Goal: Task Accomplishment & Management: Complete application form

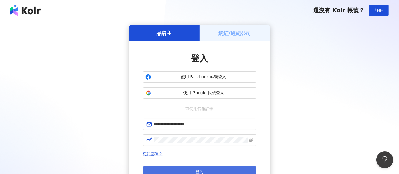
click at [231, 166] on button "登入" at bounding box center [199, 171] width 113 height 11
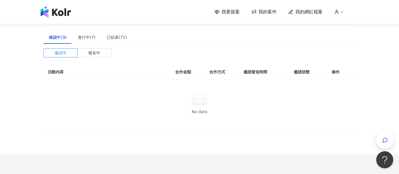
click at [238, 10] on span "我要接案" at bounding box center [231, 12] width 18 height 6
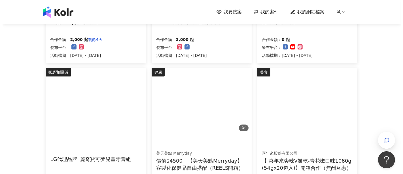
scroll to position [189, 0]
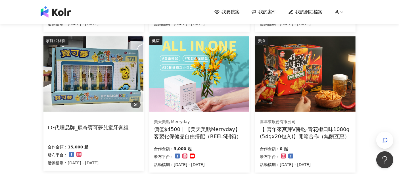
click at [131, 83] on img at bounding box center [93, 73] width 100 height 75
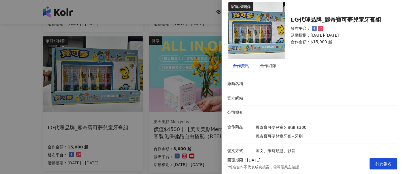
scroll to position [8, 0]
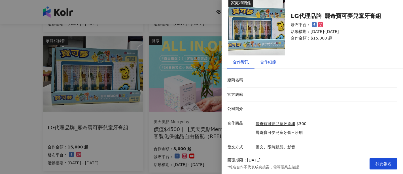
click at [273, 60] on div "合作細節" at bounding box center [268, 62] width 16 height 6
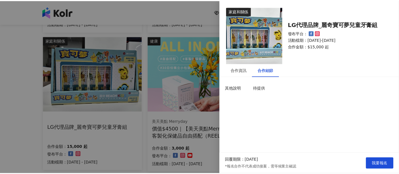
scroll to position [0, 0]
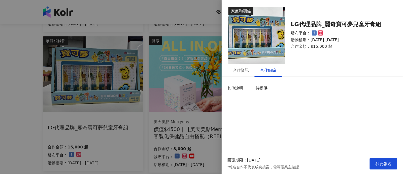
click at [0, 93] on div at bounding box center [201, 87] width 403 height 174
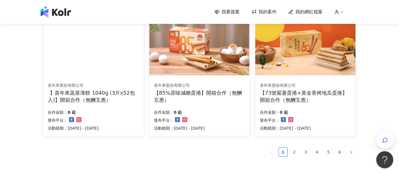
scroll to position [378, 0]
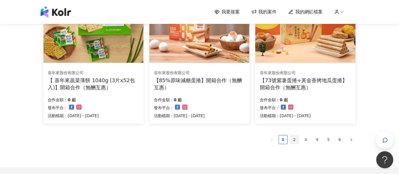
click at [297, 138] on link "2" at bounding box center [294, 139] width 9 height 9
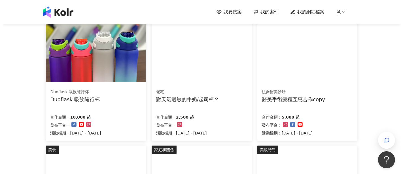
scroll to position [220, 0]
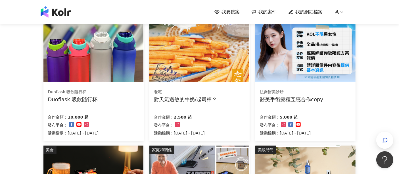
click at [116, 117] on div "合作金額： 10,000 起 發布平台： 活動檔期：[DATE] - [DATE]" at bounding box center [93, 124] width 91 height 24
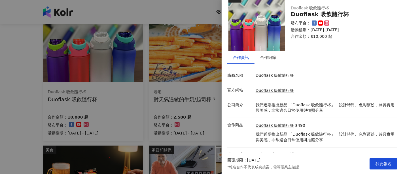
scroll to position [20, 0]
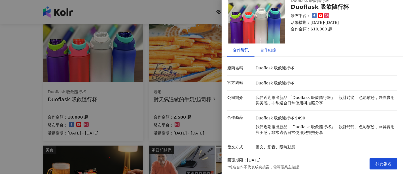
click at [266, 54] on div "合作細節" at bounding box center [268, 49] width 27 height 13
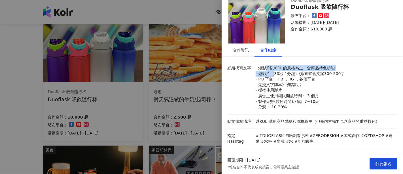
drag, startPoint x: 266, startPoint y: 66, endPoint x: 274, endPoint y: 75, distance: 11.7
click at [274, 75] on p "- 短影片以KOL 的風格為主，含商品特色功能 - 短影片（30秒-1分鐘）橫/直式含文案300-500字 - PO 平台： FB ， IG ，各個平台 - …" at bounding box center [325, 87] width 139 height 45
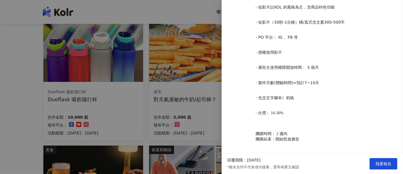
scroll to position [277, 0]
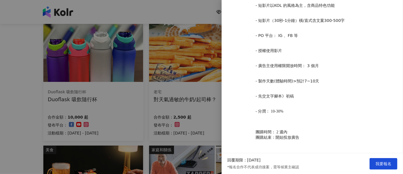
click at [0, 92] on div at bounding box center [201, 87] width 403 height 174
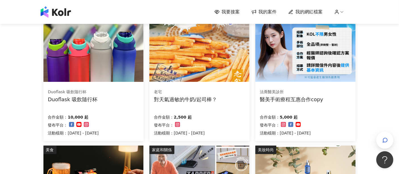
click at [209, 99] on div "對天氣過敏的牛奶/起司棒？" at bounding box center [185, 99] width 63 height 7
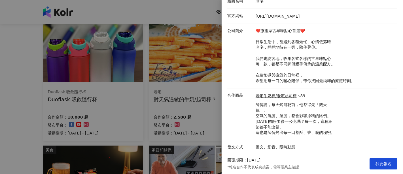
scroll to position [24, 0]
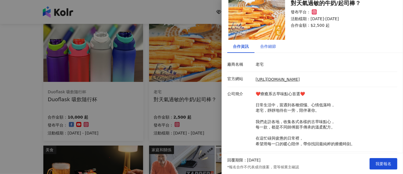
click at [271, 43] on div "合作細節" at bounding box center [268, 46] width 16 height 6
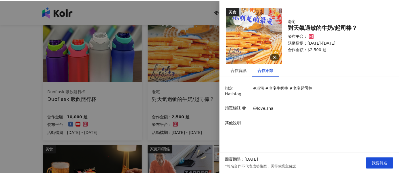
scroll to position [0, 0]
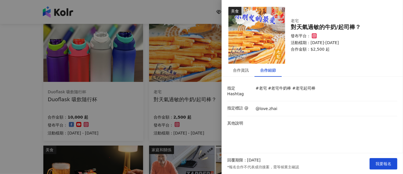
click at [4, 117] on div at bounding box center [201, 87] width 403 height 174
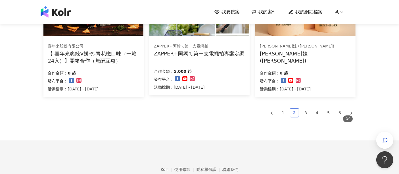
scroll to position [410, 0]
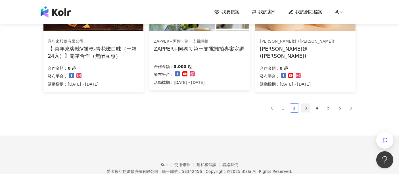
click at [303, 109] on link "3" at bounding box center [305, 108] width 9 height 9
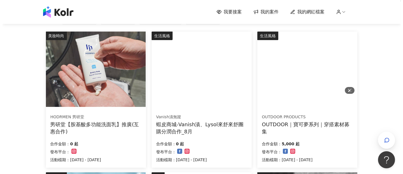
scroll to position [65, 0]
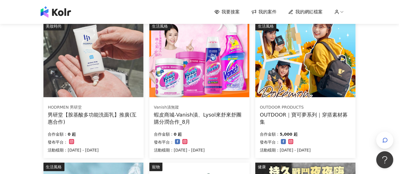
click at [305, 119] on div "OUTDOOR｜寶可夢系列｜穿搭素材募集" at bounding box center [305, 118] width 91 height 14
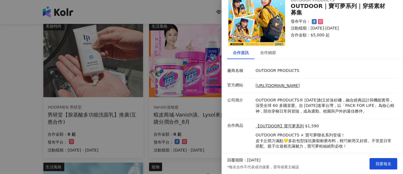
scroll to position [31, 0]
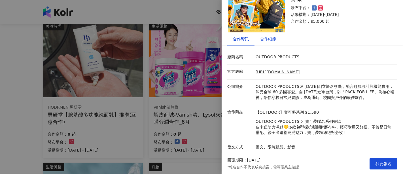
click at [271, 39] on div "合作細節" at bounding box center [268, 39] width 16 height 6
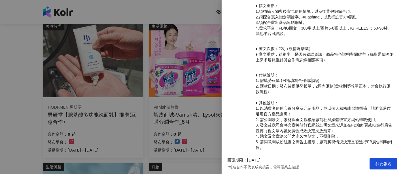
scroll to position [248, 0]
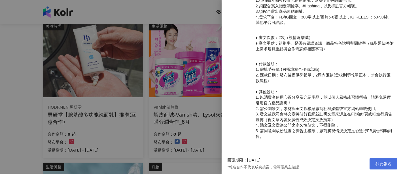
click at [384, 162] on span "我要報名" at bounding box center [384, 163] width 16 height 5
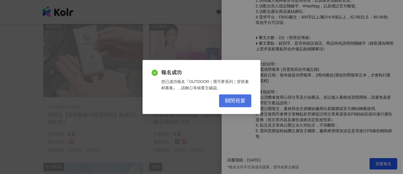
click at [246, 105] on button "關閉視窗" at bounding box center [235, 100] width 32 height 13
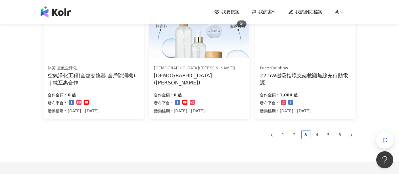
scroll to position [348, 0]
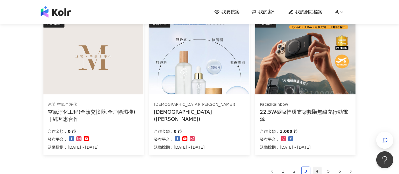
click at [313, 167] on link "4" at bounding box center [317, 170] width 9 height 9
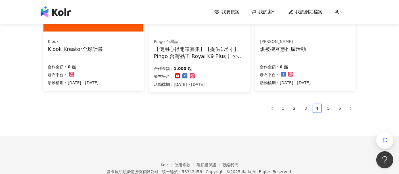
scroll to position [411, 0]
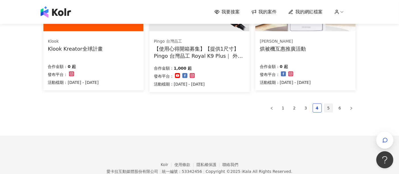
click at [324, 106] on li "5" at bounding box center [328, 107] width 9 height 9
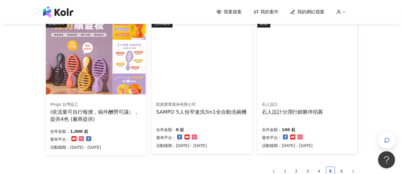
scroll to position [317, 0]
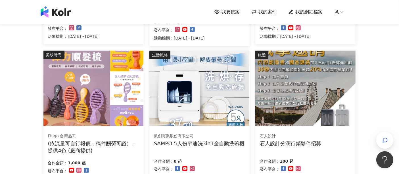
click at [214, 137] on div "凱創實業股份有限公司" at bounding box center [199, 136] width 90 height 6
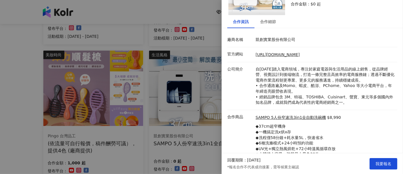
scroll to position [39, 0]
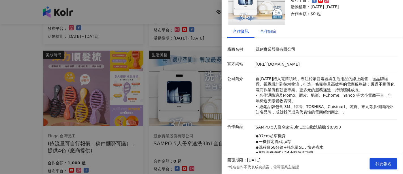
click at [273, 29] on div "合作細節" at bounding box center [268, 31] width 16 height 6
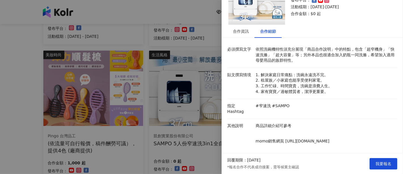
click at [0, 111] on div at bounding box center [201, 87] width 403 height 174
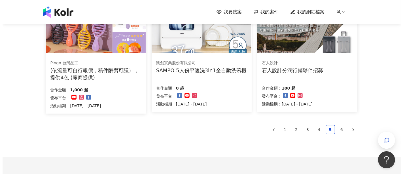
scroll to position [411, 0]
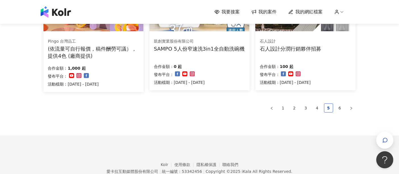
click at [193, 53] on div "凱創實業股份有限公司 SAMPO 5人份窄速洗3in1全自動洗碗機 合作金額： 0 起 發布平台： 活動檔期：[DATE] - [DATE]" at bounding box center [199, 61] width 100 height 57
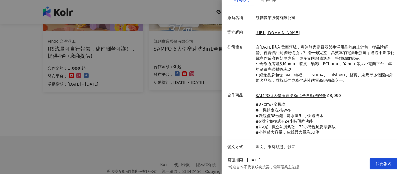
scroll to position [7, 0]
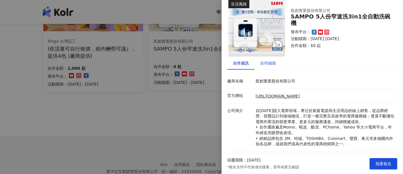
click at [271, 63] on div "合作細節" at bounding box center [268, 63] width 16 height 6
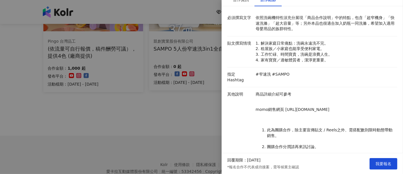
scroll to position [102, 0]
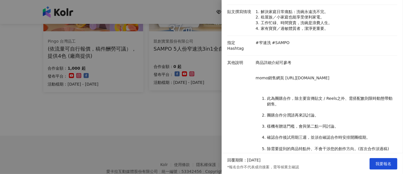
click at [208, 102] on div at bounding box center [201, 87] width 403 height 174
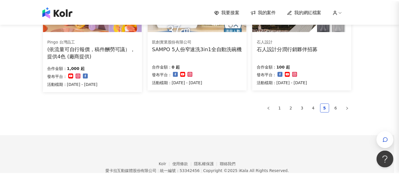
scroll to position [0, 0]
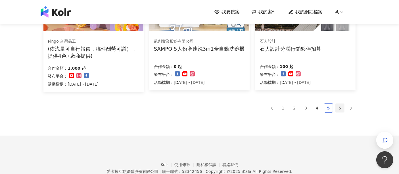
click at [341, 107] on link "6" at bounding box center [339, 108] width 9 height 9
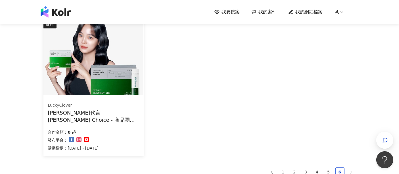
scroll to position [29, 0]
